Goal: Task Accomplishment & Management: Manage account settings

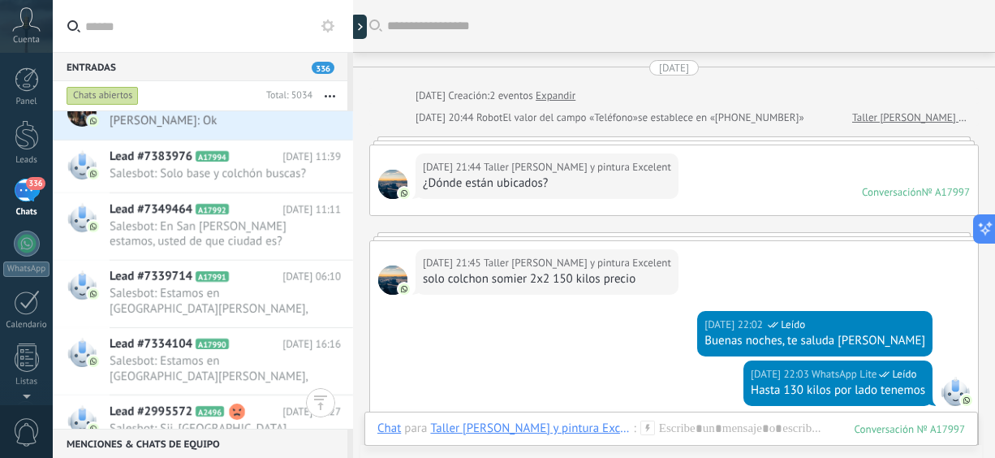
click at [329, 95] on icon "button" at bounding box center [330, 96] width 11 height 2
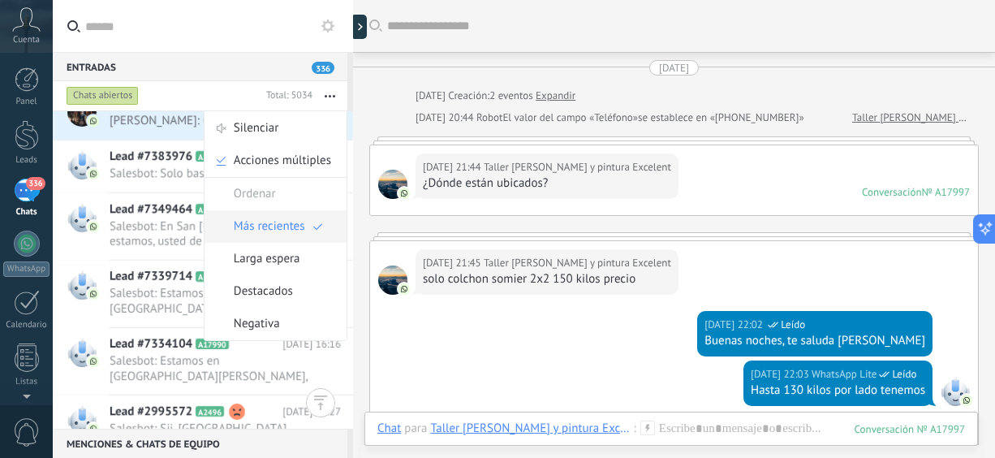
click at [282, 233] on span "Más recientes" at bounding box center [269, 226] width 71 height 32
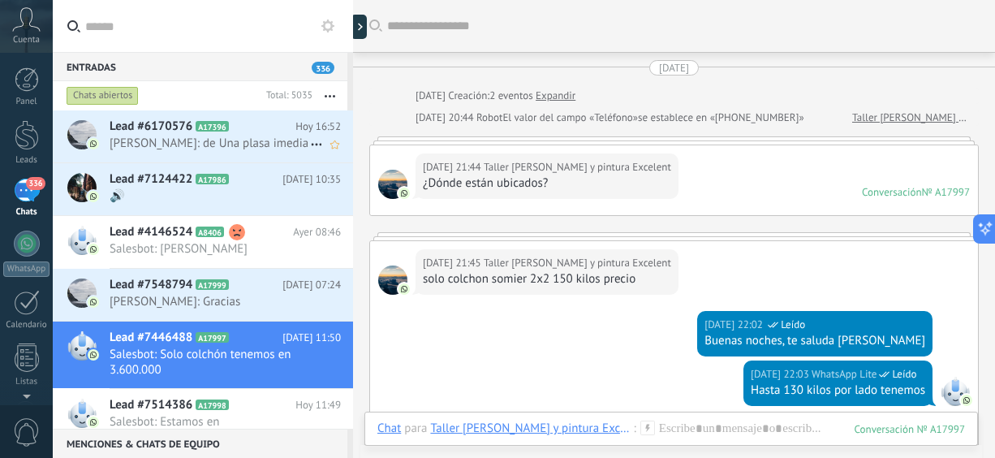
click at [256, 145] on span "[PERSON_NAME]: de Una plasa imedia" at bounding box center [210, 143] width 201 height 15
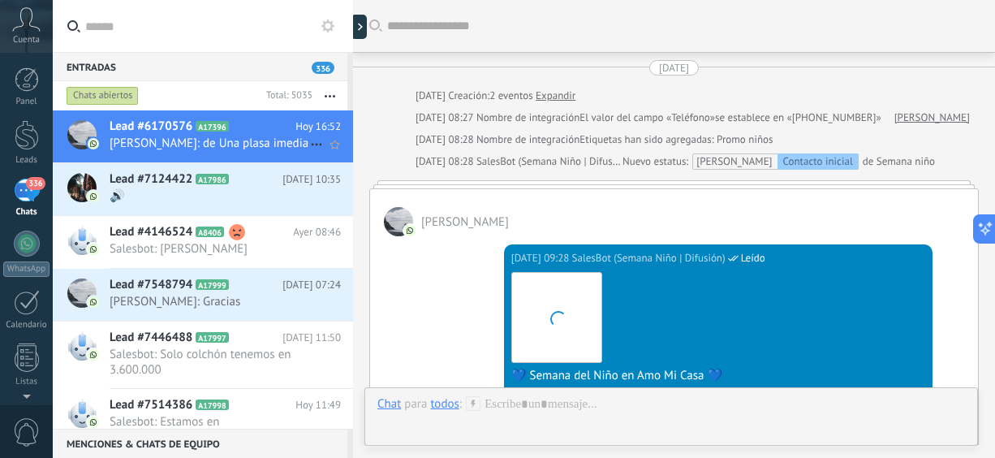
scroll to position [1059, 0]
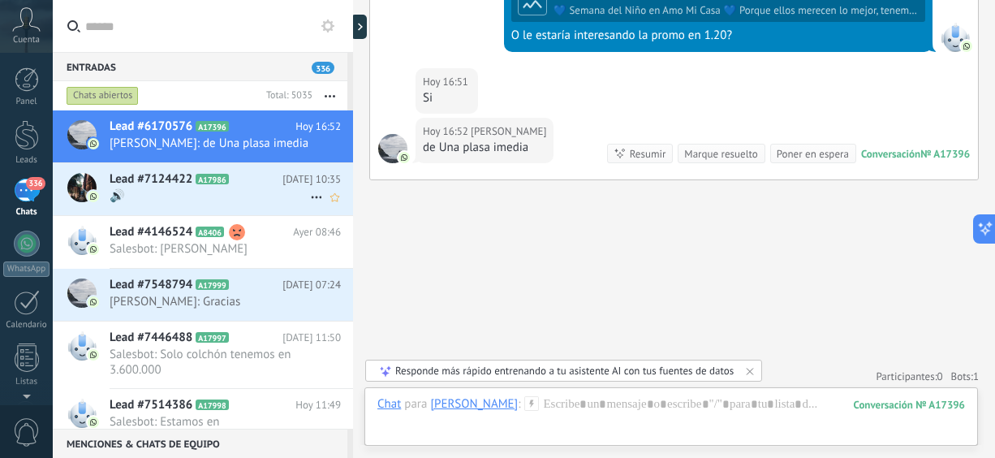
click at [241, 196] on span "🔊" at bounding box center [210, 195] width 201 height 15
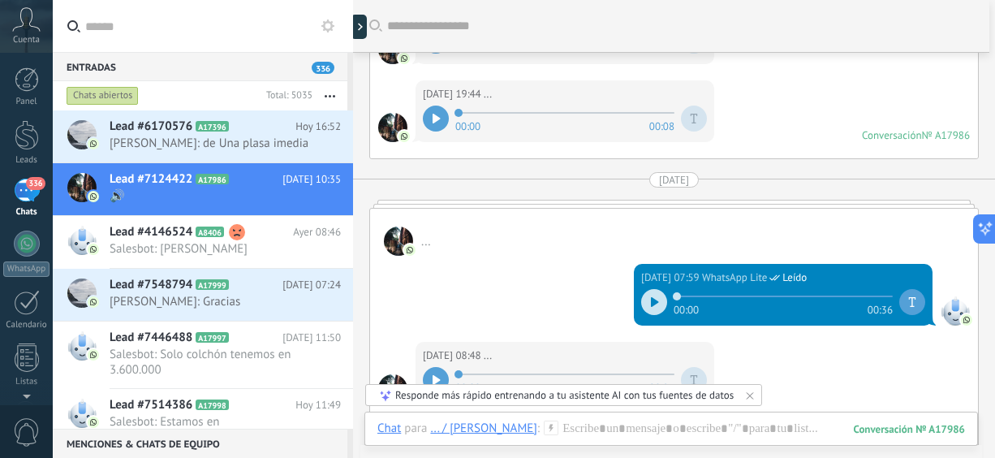
scroll to position [127, 0]
